Goal: Transaction & Acquisition: Book appointment/travel/reservation

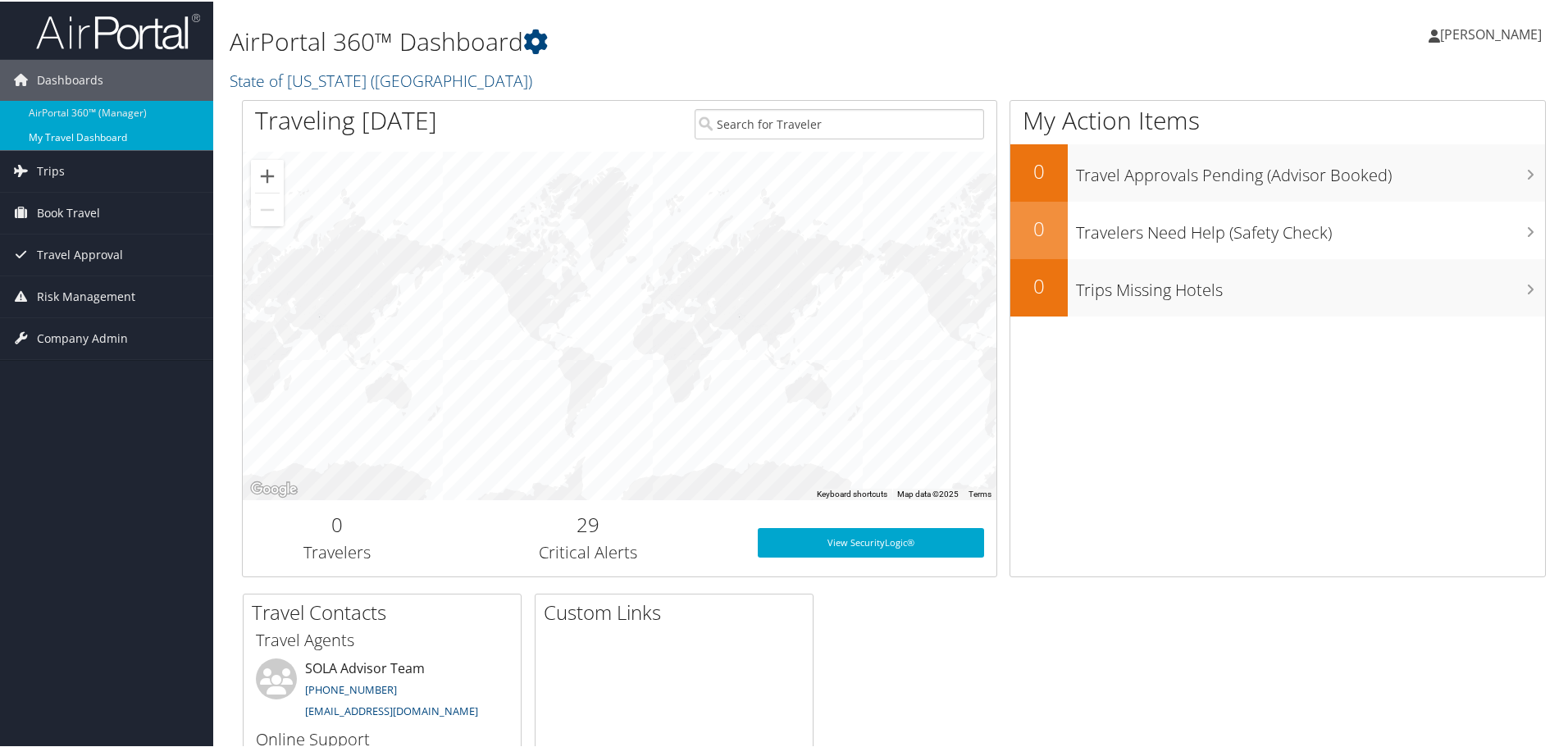
click at [73, 142] on link "My Travel Dashboard" at bounding box center [106, 136] width 213 height 24
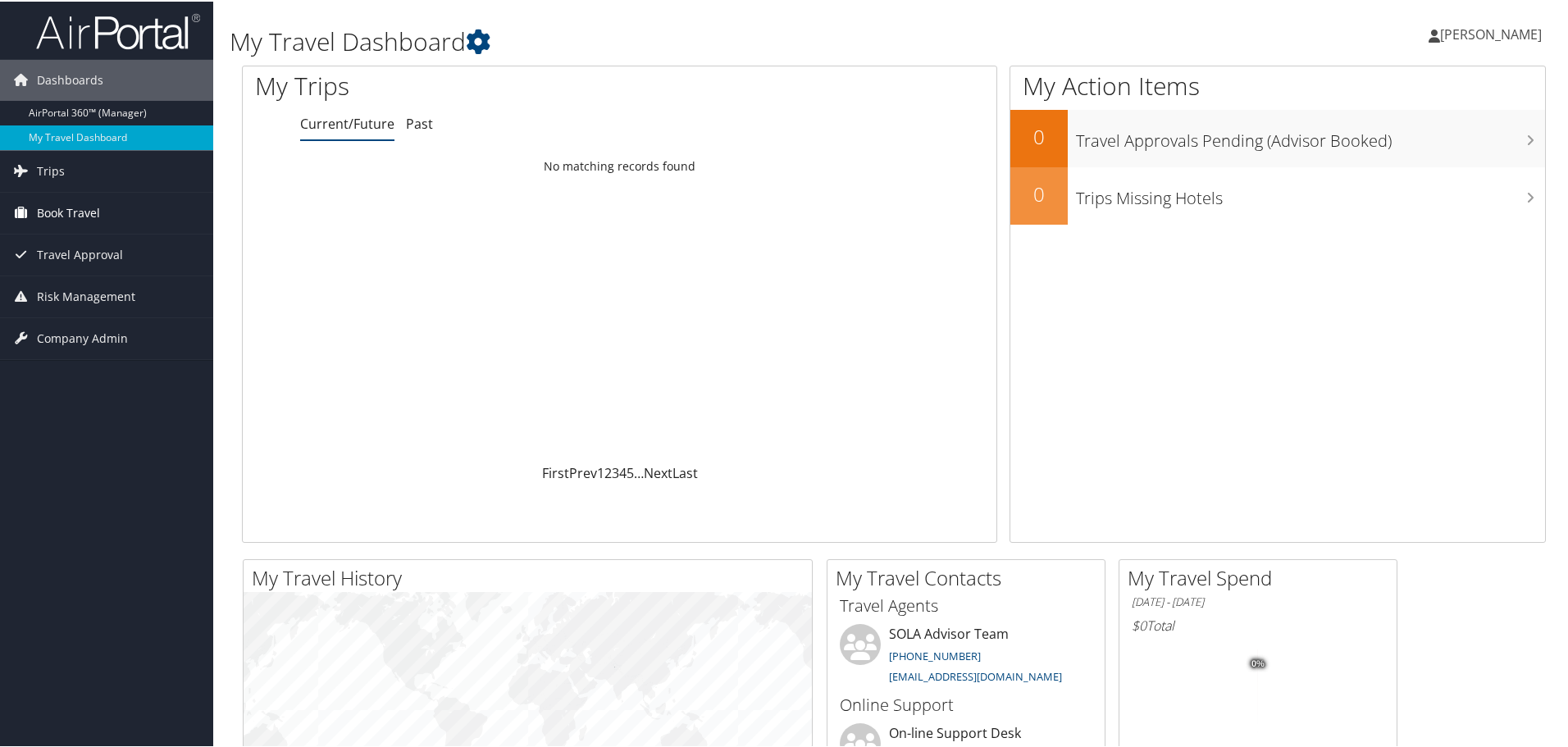
click at [77, 201] on span "Book Travel" at bounding box center [69, 211] width 63 height 41
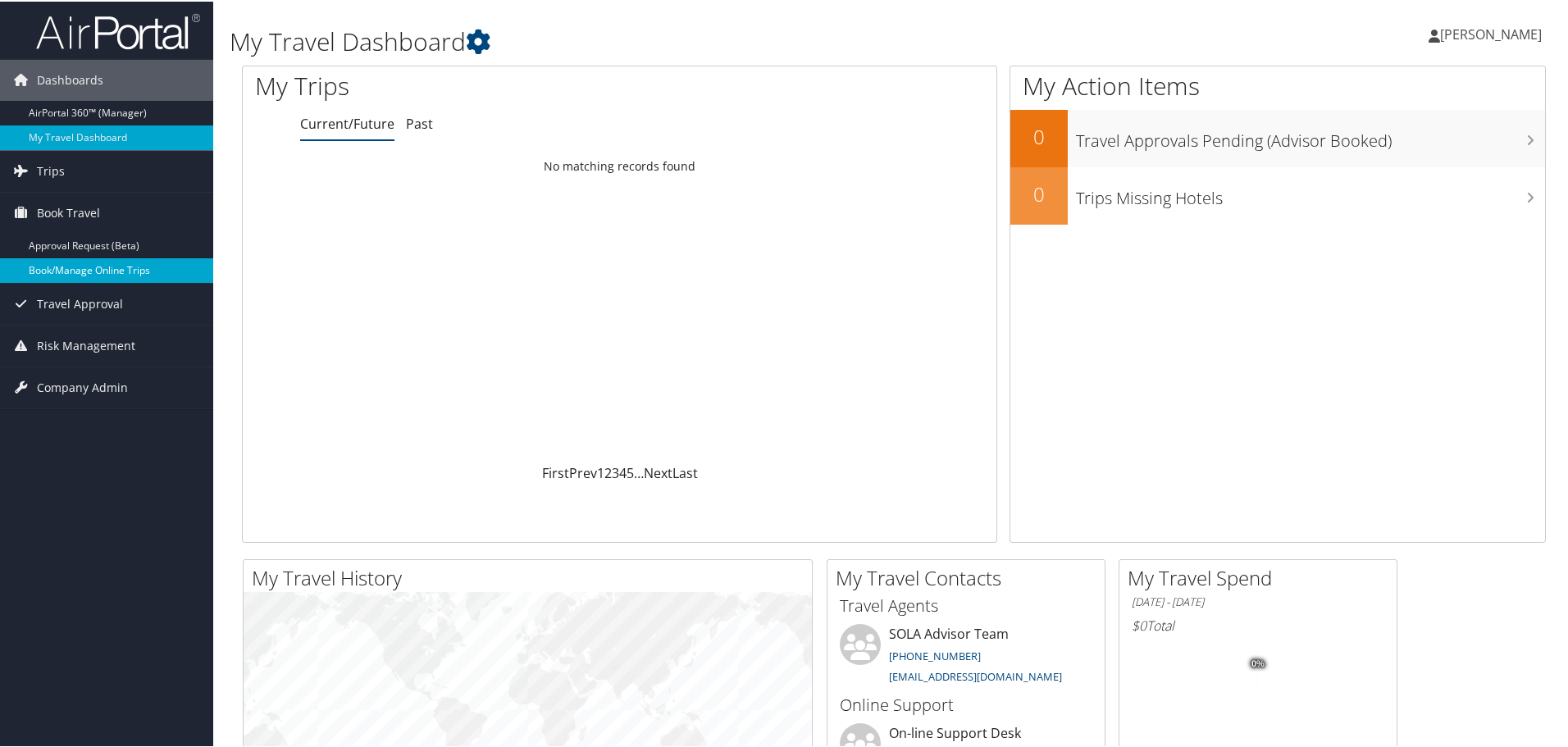
click at [62, 268] on link "Book/Manage Online Trips" at bounding box center [106, 268] width 213 height 24
